Goal: Task Accomplishment & Management: Manage account settings

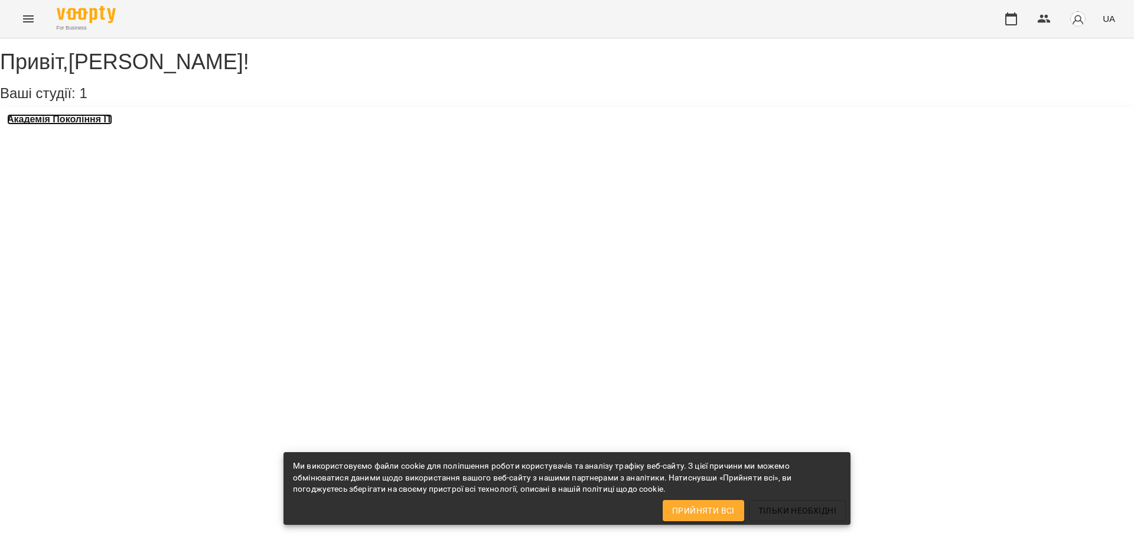
click at [106, 125] on h3 "Академія Покоління ІТ" at bounding box center [59, 119] width 105 height 11
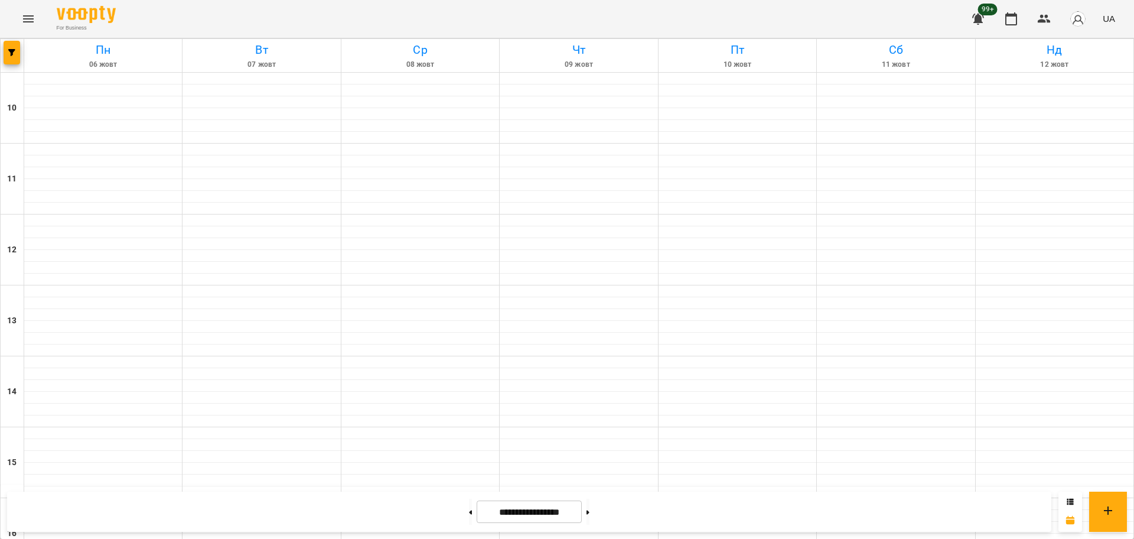
scroll to position [508, 0]
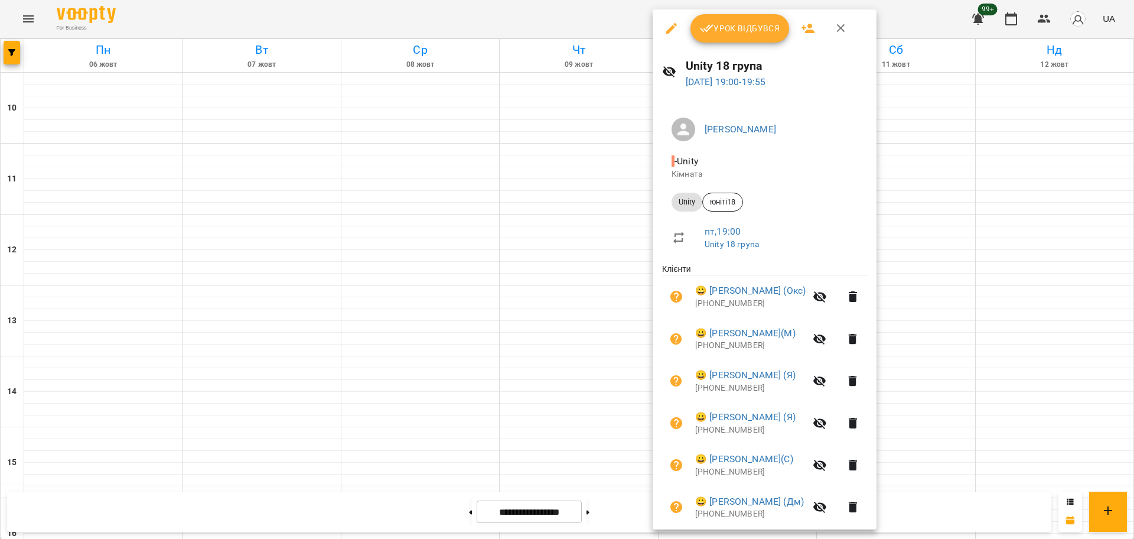
click at [724, 35] on button "Урок відбувся" at bounding box center [739, 28] width 99 height 28
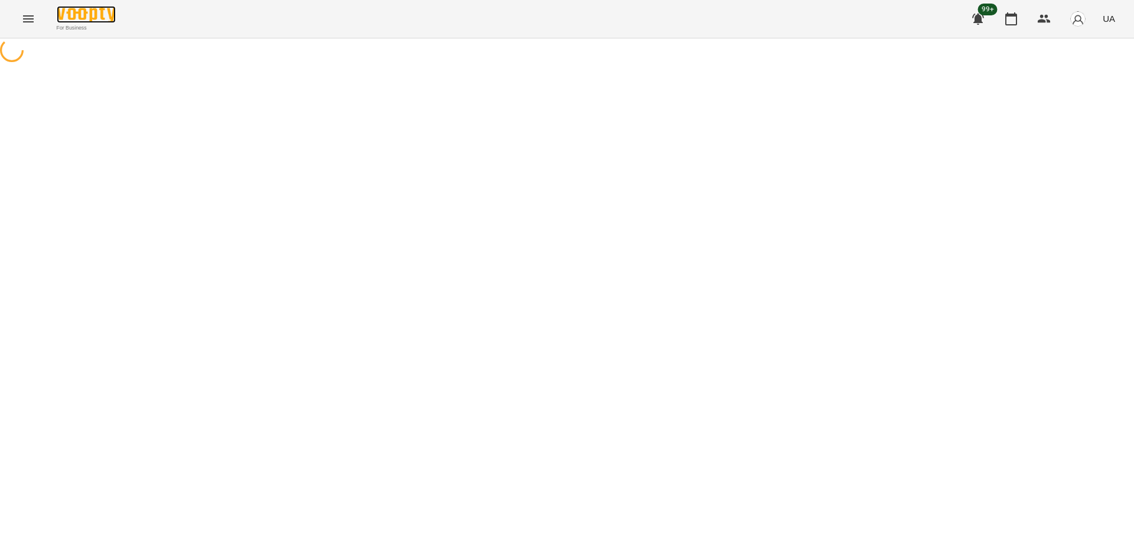
click at [87, 20] on img at bounding box center [86, 14] width 59 height 17
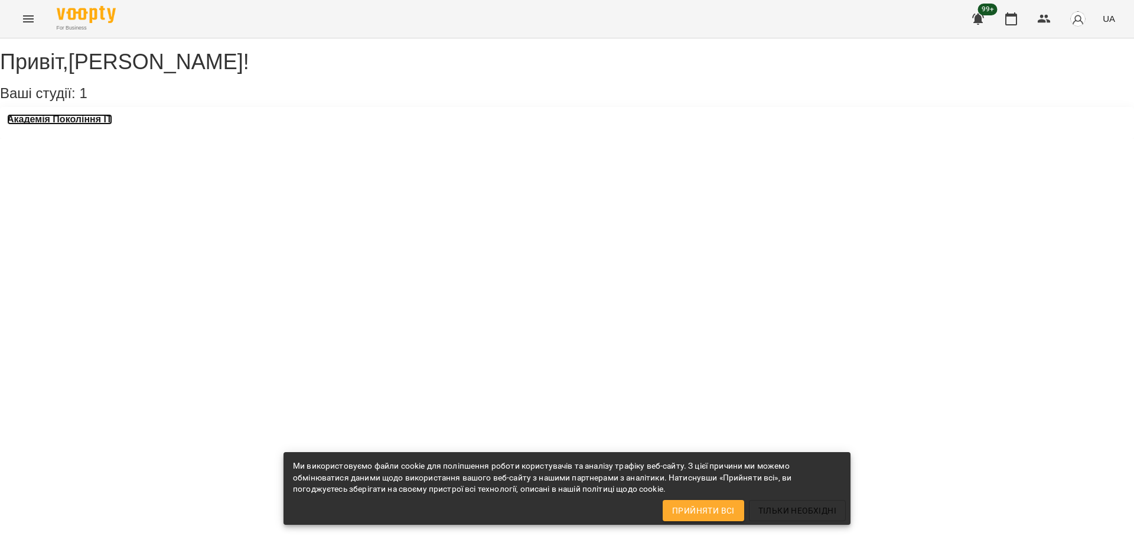
click at [82, 125] on h3 "Академія Покоління ІТ" at bounding box center [59, 119] width 105 height 11
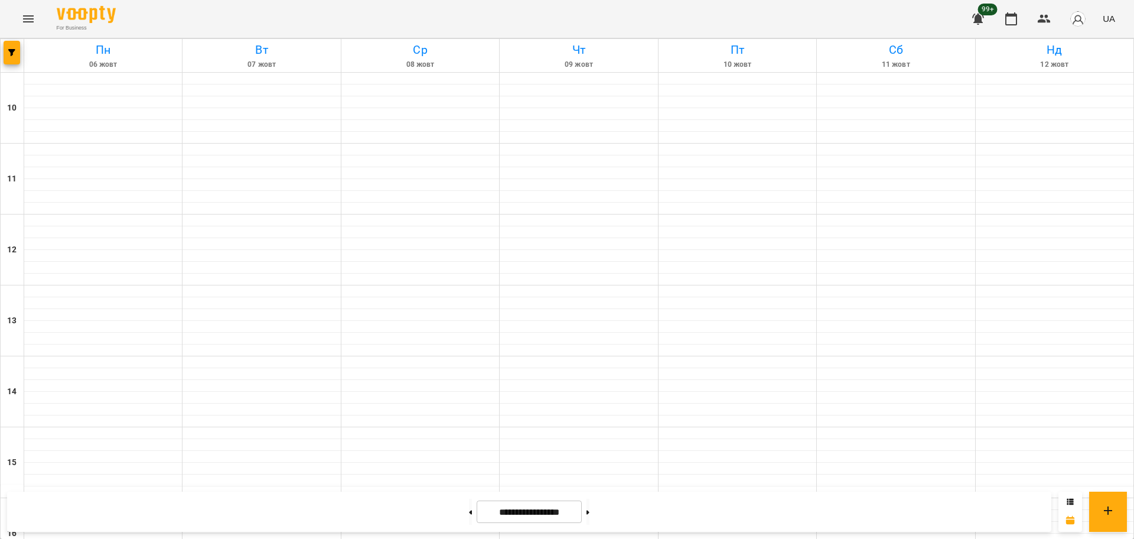
scroll to position [361, 0]
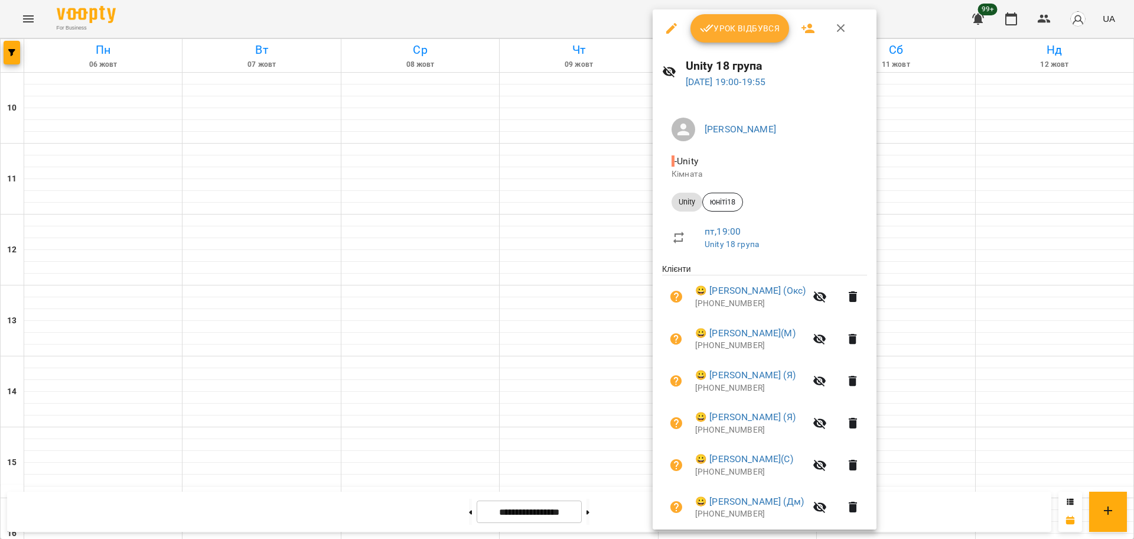
click at [753, 35] on button "Урок відбувся" at bounding box center [739, 28] width 99 height 28
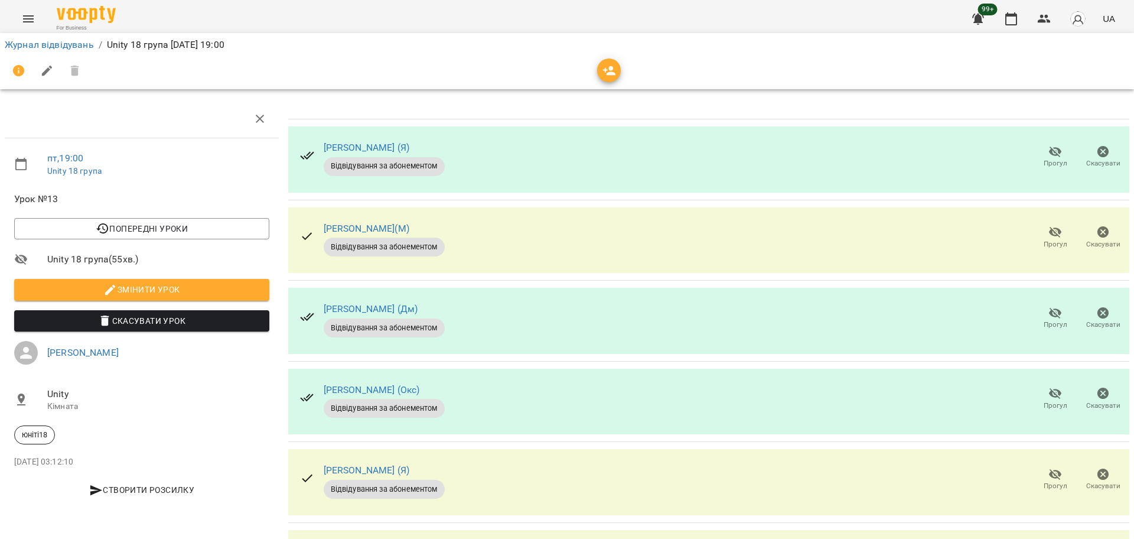
scroll to position [90, 0]
click at [1038, 386] on span "Прогул" at bounding box center [1055, 398] width 34 height 24
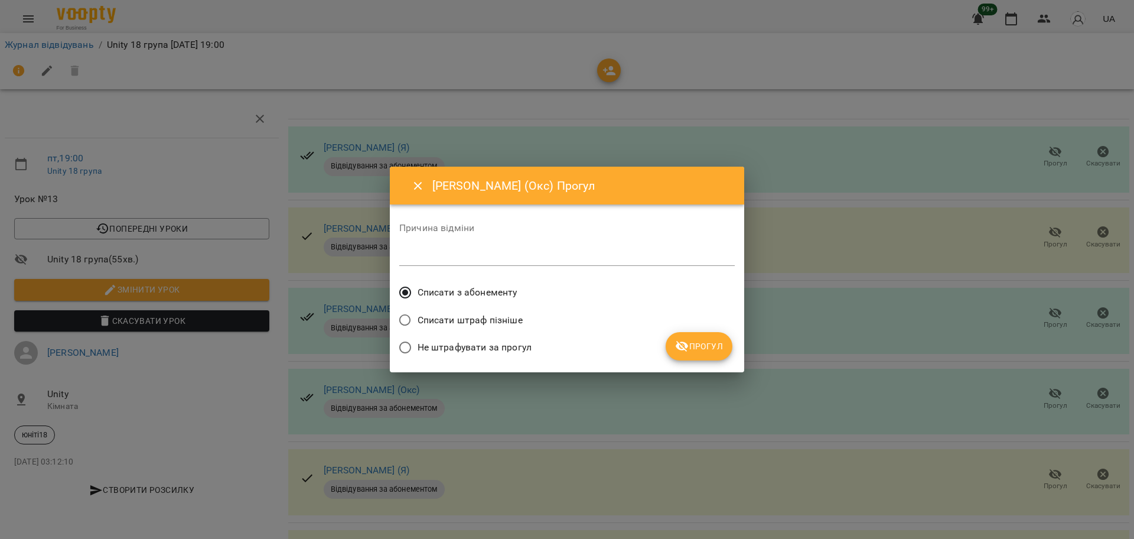
click at [690, 343] on span "Прогул" at bounding box center [699, 346] width 48 height 14
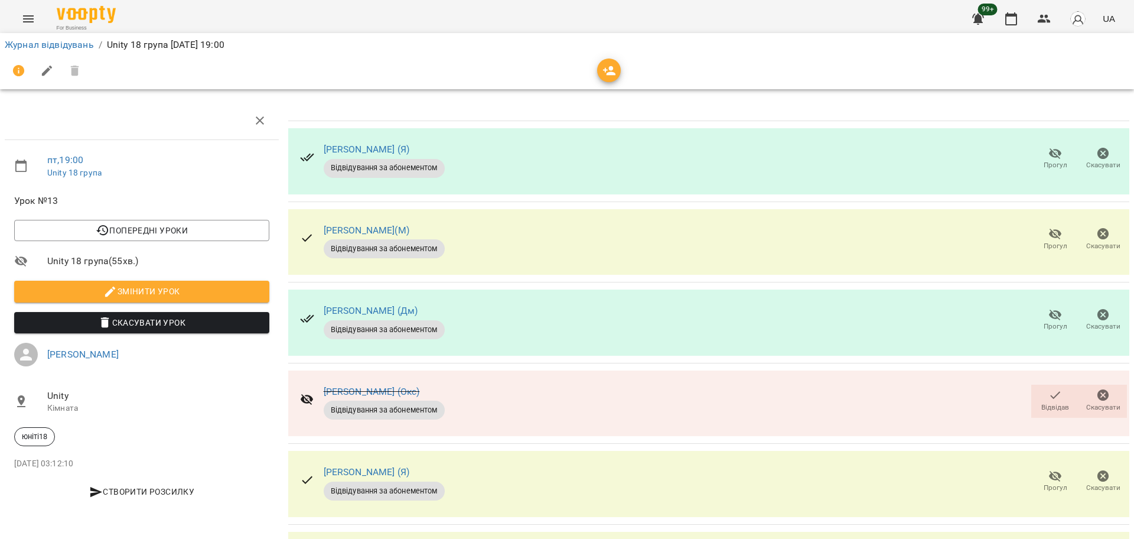
scroll to position [0, 0]
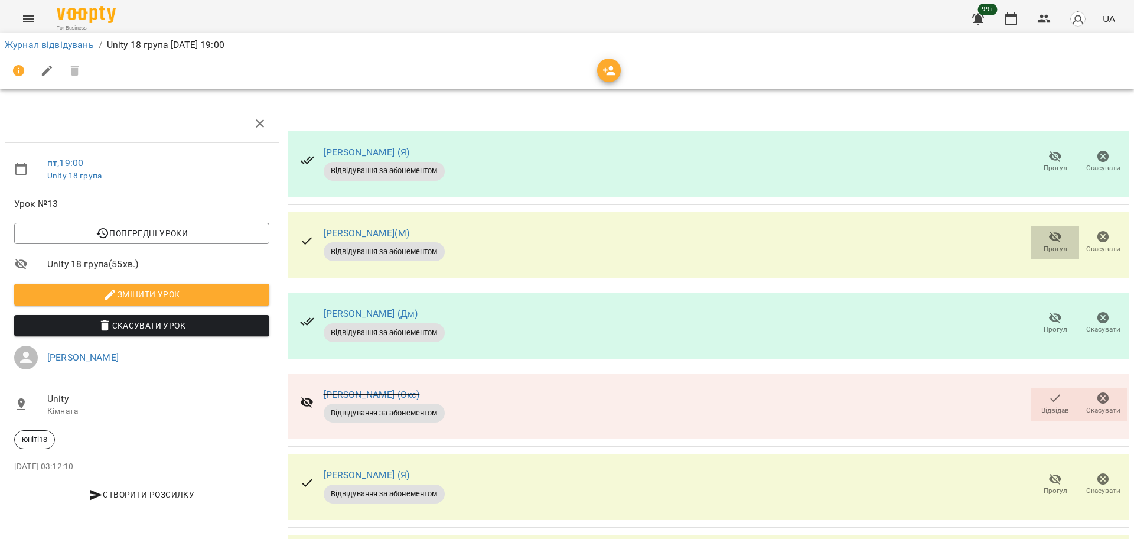
click at [1044, 252] on span "Прогул" at bounding box center [1056, 249] width 24 height 10
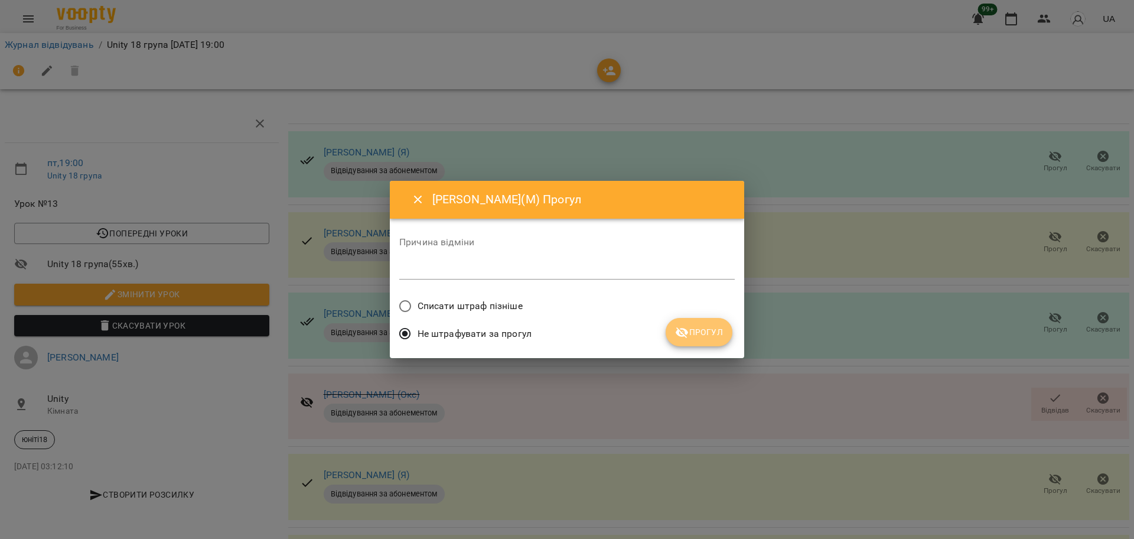
click at [676, 329] on icon "submit" at bounding box center [682, 332] width 14 height 14
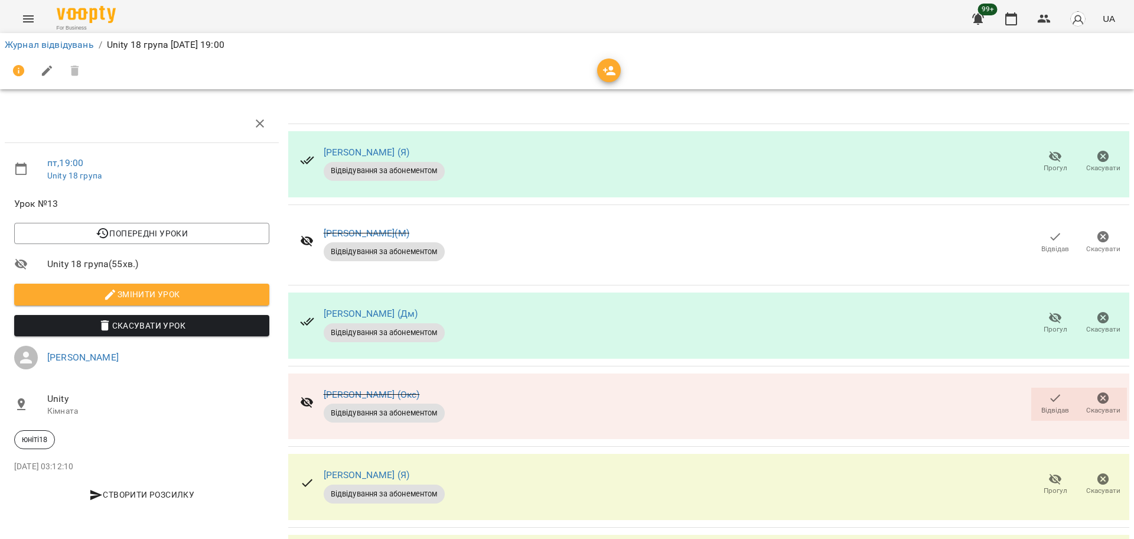
click at [1049, 158] on icon "button" at bounding box center [1055, 156] width 13 height 11
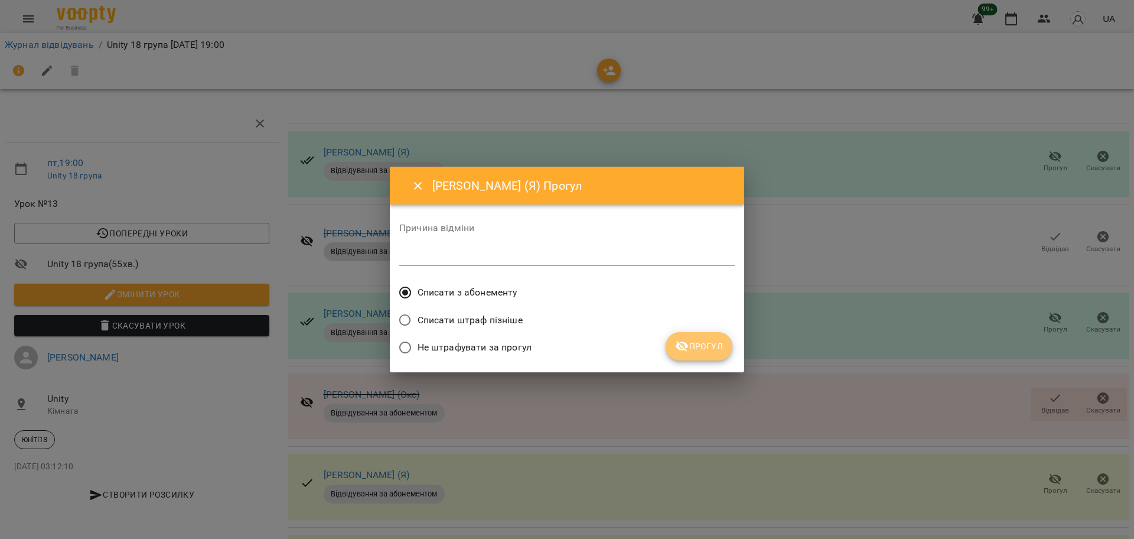
click at [711, 355] on button "Прогул" at bounding box center [699, 346] width 67 height 28
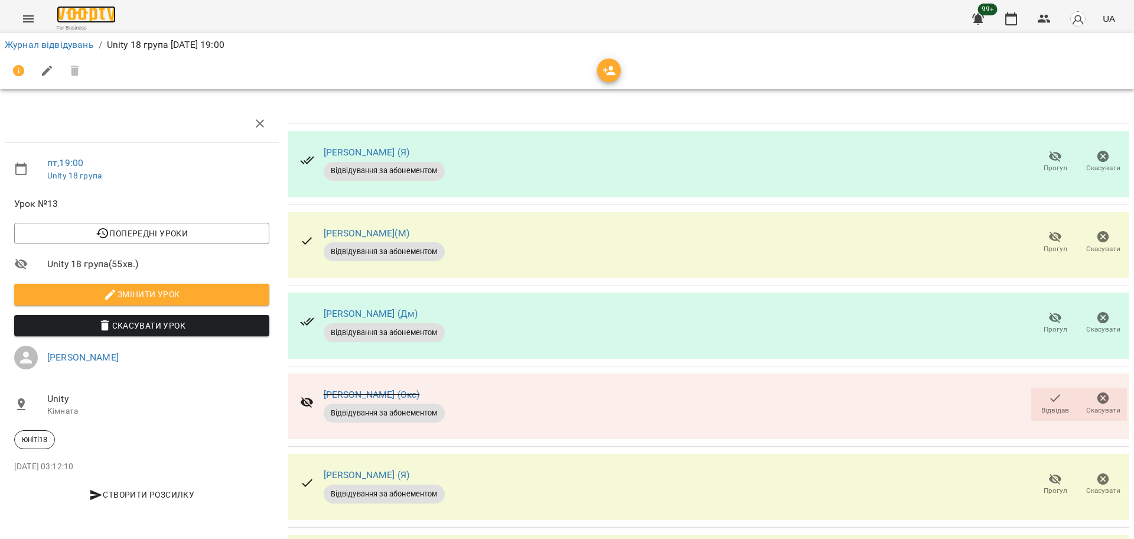
click at [75, 15] on img at bounding box center [86, 14] width 59 height 17
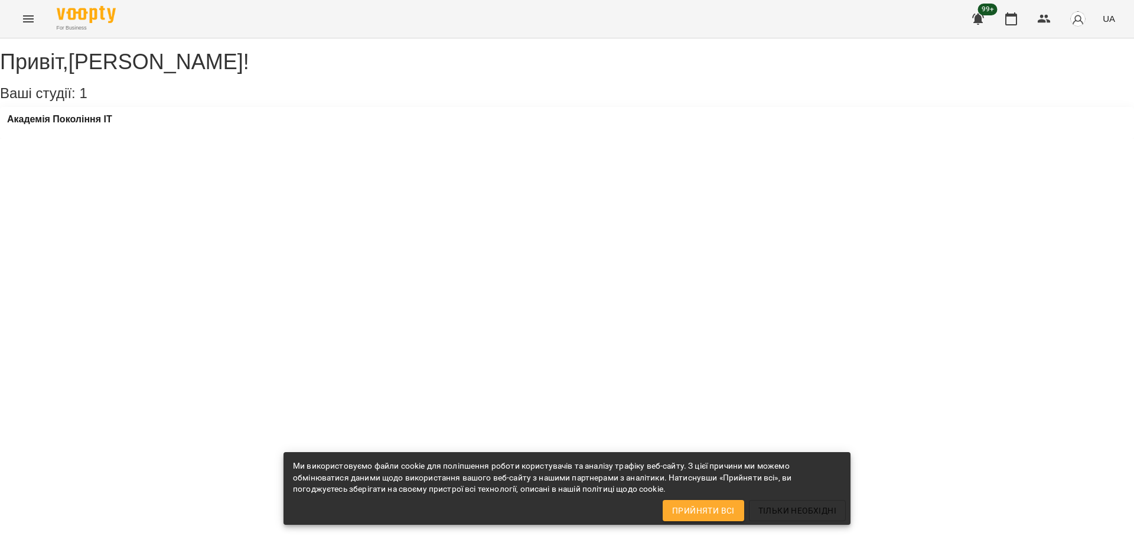
click at [84, 125] on div "Академія Покоління ІТ" at bounding box center [567, 123] width 1134 height 32
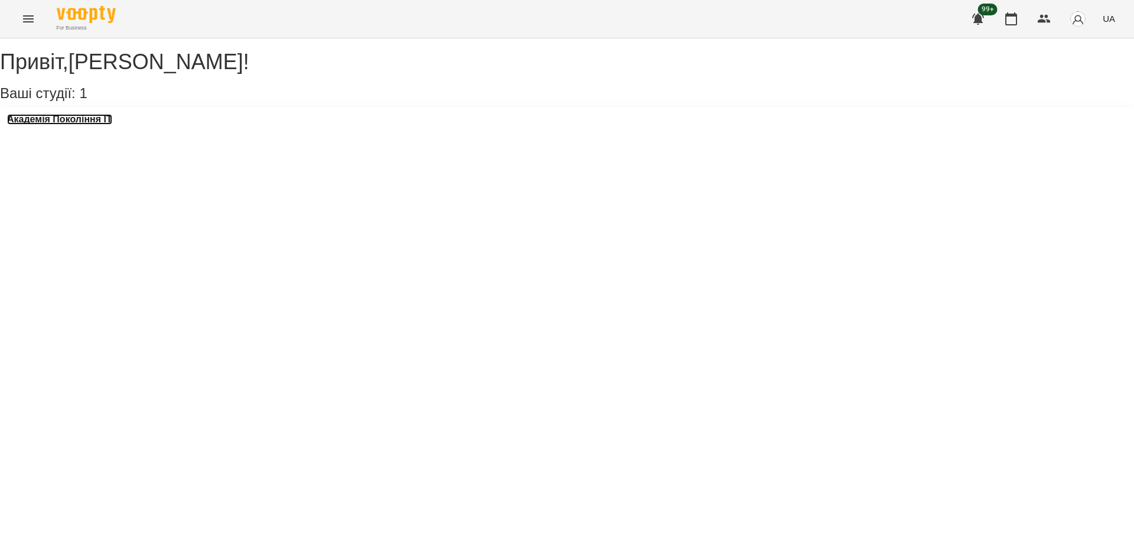
click at [84, 125] on h3 "Академія Покоління ІТ" at bounding box center [59, 119] width 105 height 11
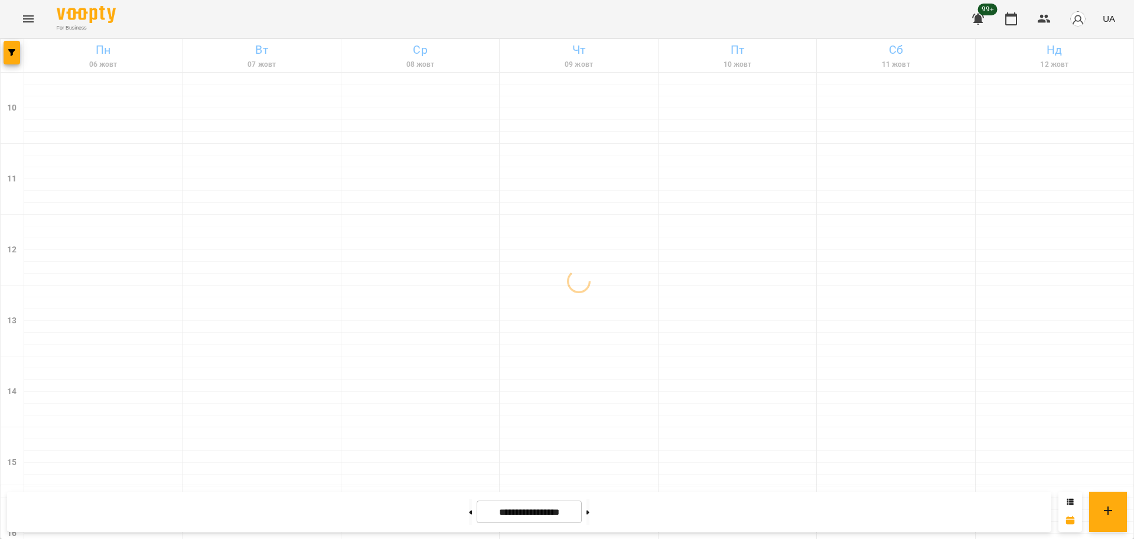
scroll to position [508, 0]
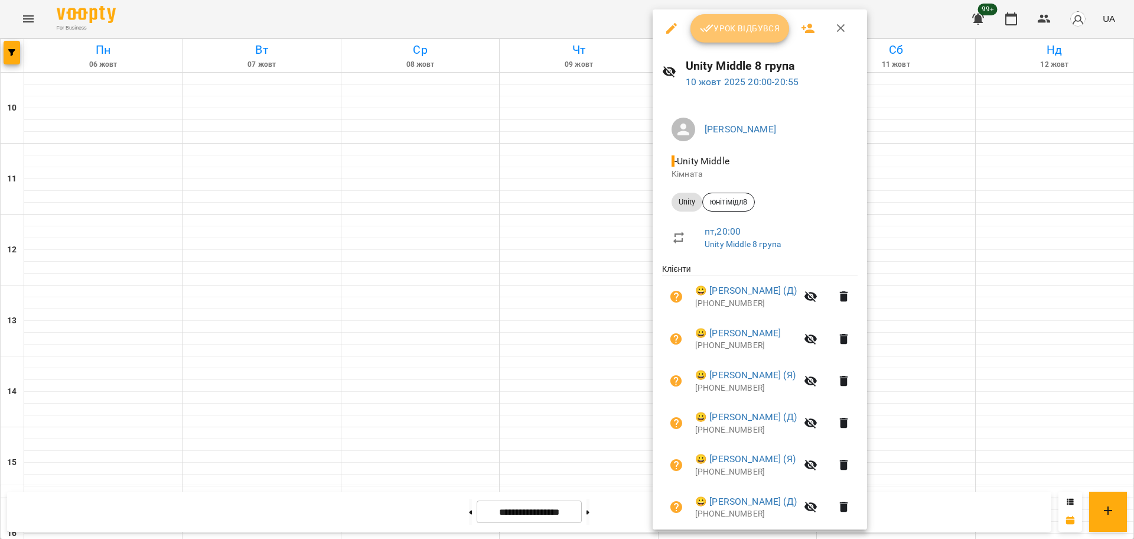
click at [723, 40] on button "Урок відбувся" at bounding box center [739, 28] width 99 height 28
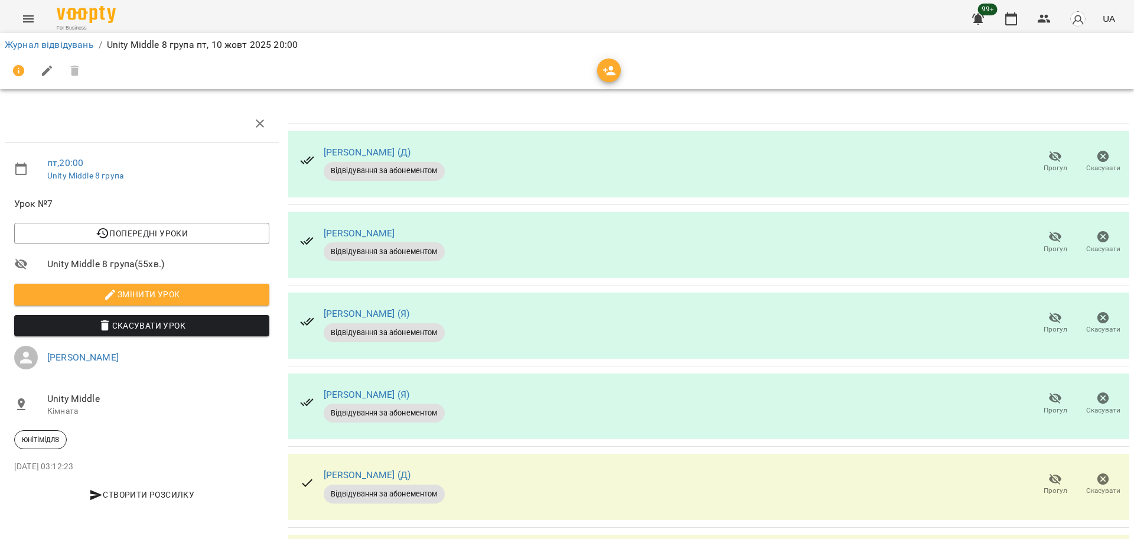
click at [1054, 237] on span "Прогул" at bounding box center [1055, 242] width 34 height 24
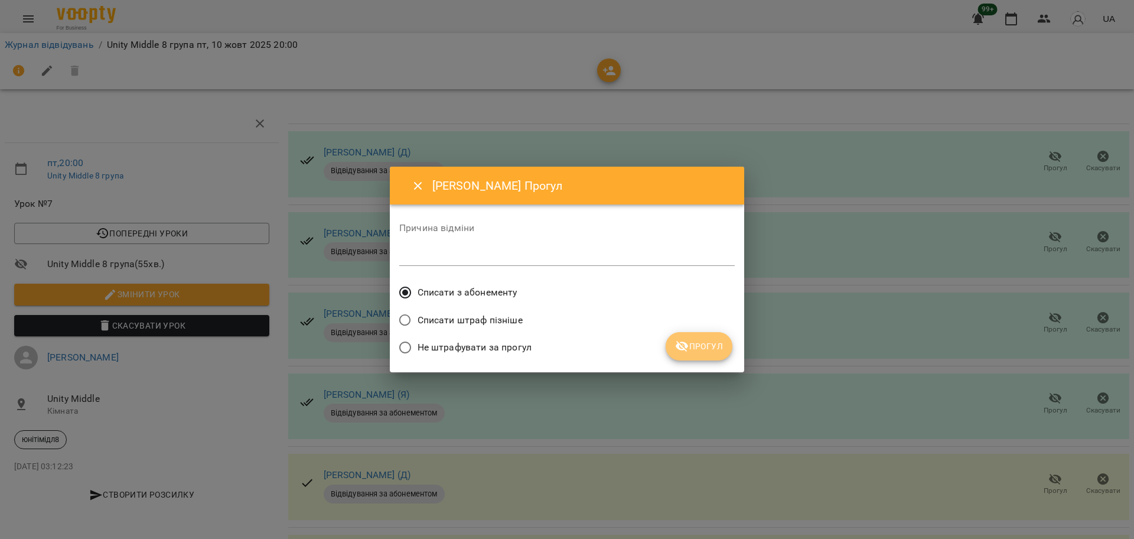
click at [718, 337] on button "Прогул" at bounding box center [699, 346] width 67 height 28
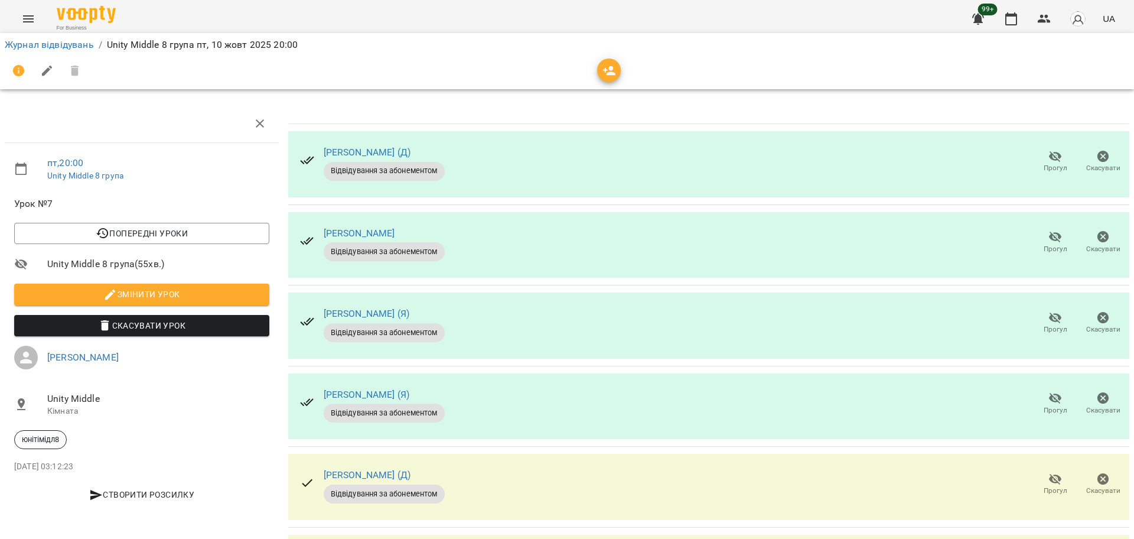
click at [1041, 226] on button "Прогул" at bounding box center [1055, 242] width 48 height 33
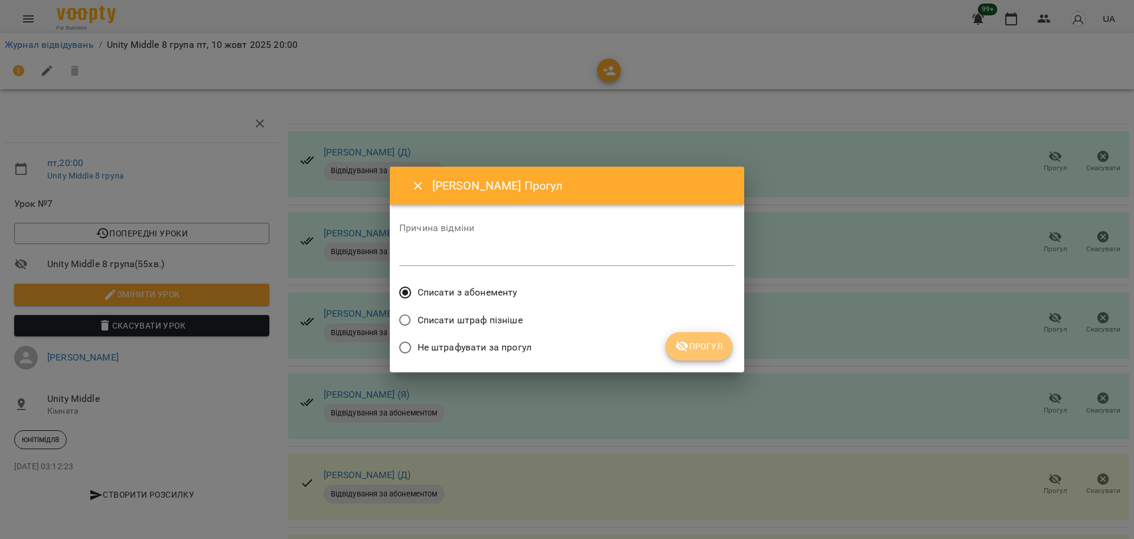
click at [696, 340] on span "Прогул" at bounding box center [699, 346] width 48 height 14
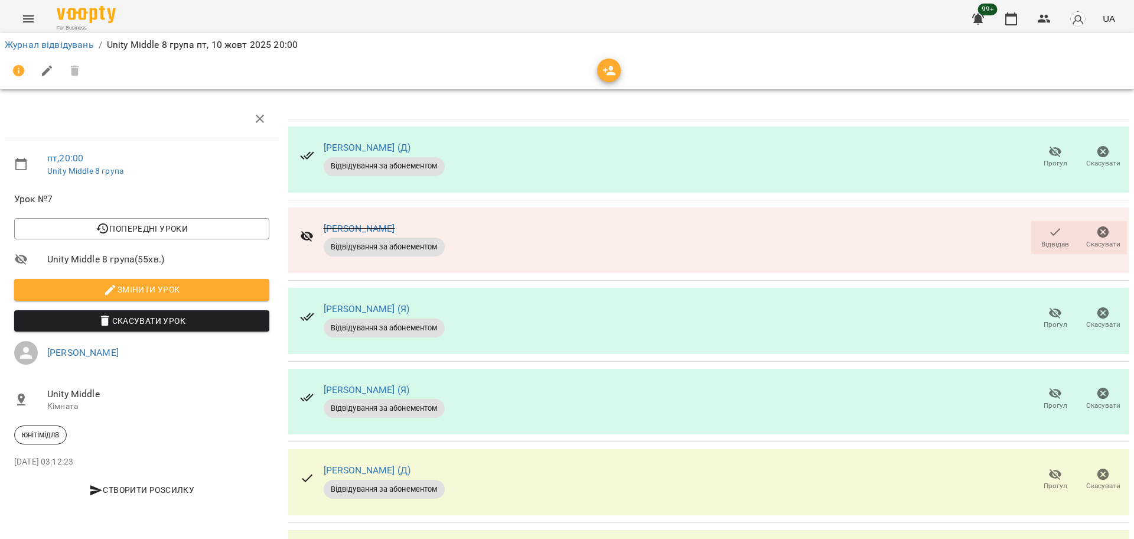
scroll to position [90, 0]
